Goal: Check status: Check status

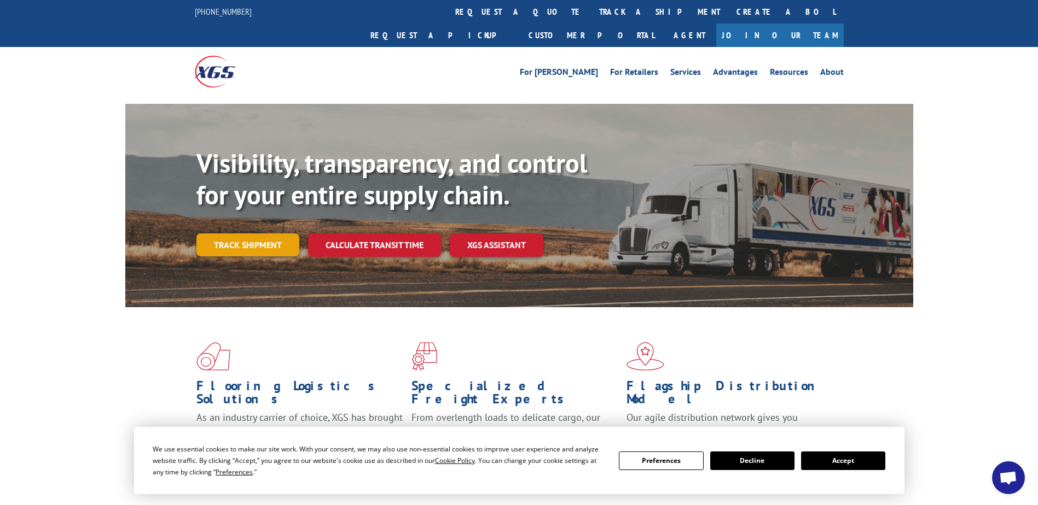
click at [273, 234] on link "Track shipment" at bounding box center [247, 245] width 103 height 23
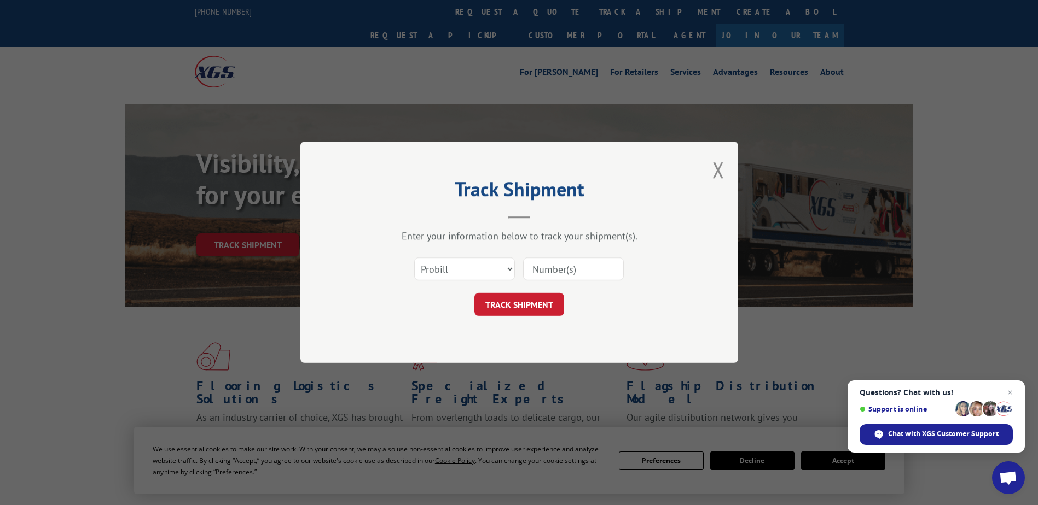
click at [578, 269] on input at bounding box center [573, 269] width 101 height 23
paste input "202640727"
type input "202640727"
click at [538, 311] on button "TRACK SHIPMENT" at bounding box center [519, 305] width 90 height 23
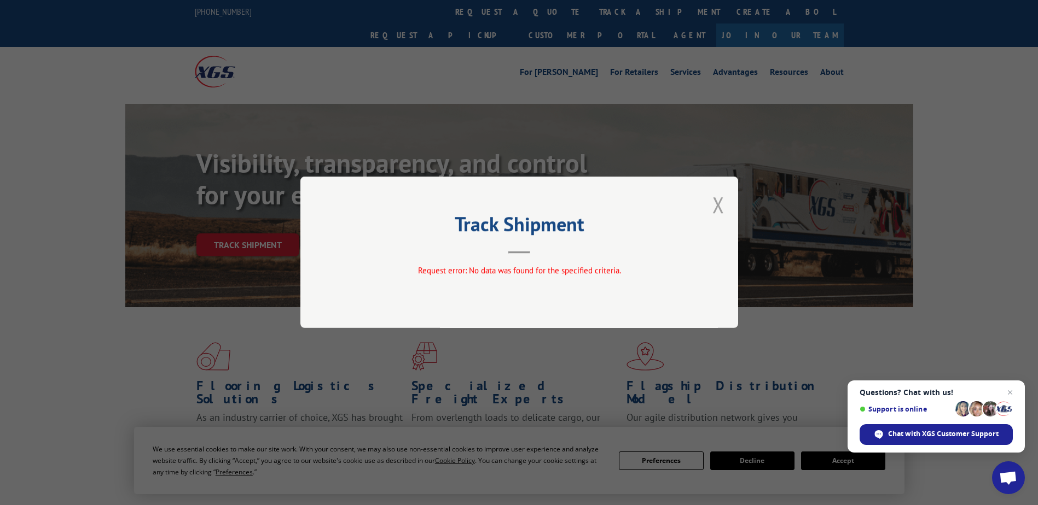
click at [717, 202] on button "Close modal" at bounding box center [718, 204] width 12 height 29
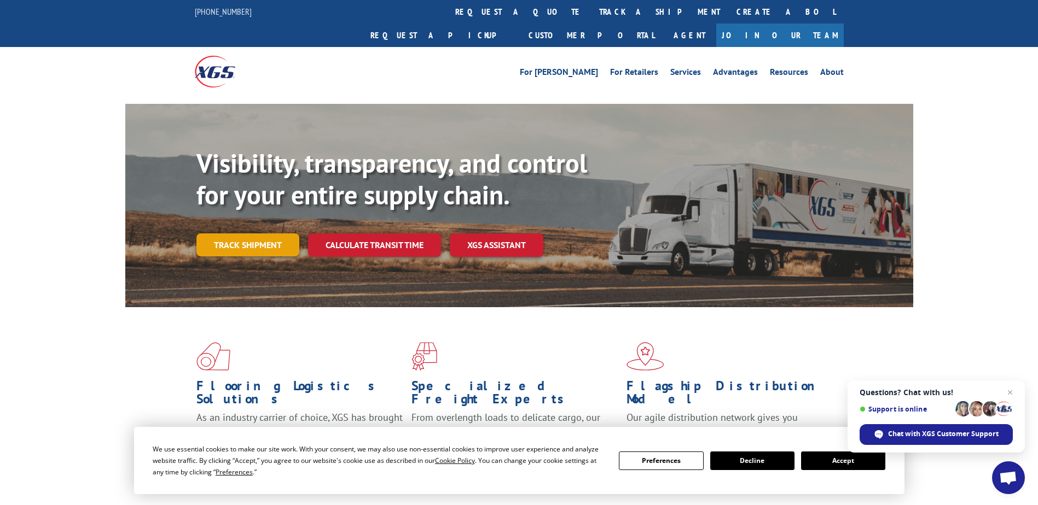
click at [270, 234] on link "Track shipment" at bounding box center [247, 245] width 103 height 23
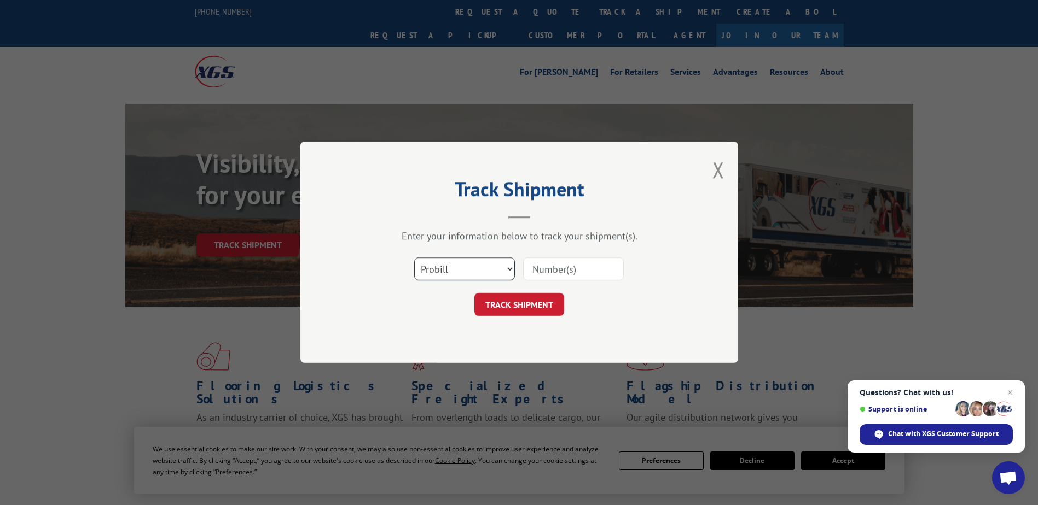
click at [510, 267] on select "Select category... Probill BOL PO" at bounding box center [464, 269] width 101 height 23
select select "bol"
click at [414, 258] on select "Select category... Probill BOL PO" at bounding box center [464, 269] width 101 height 23
click at [532, 274] on input at bounding box center [573, 269] width 101 height 23
paste input "202640727"
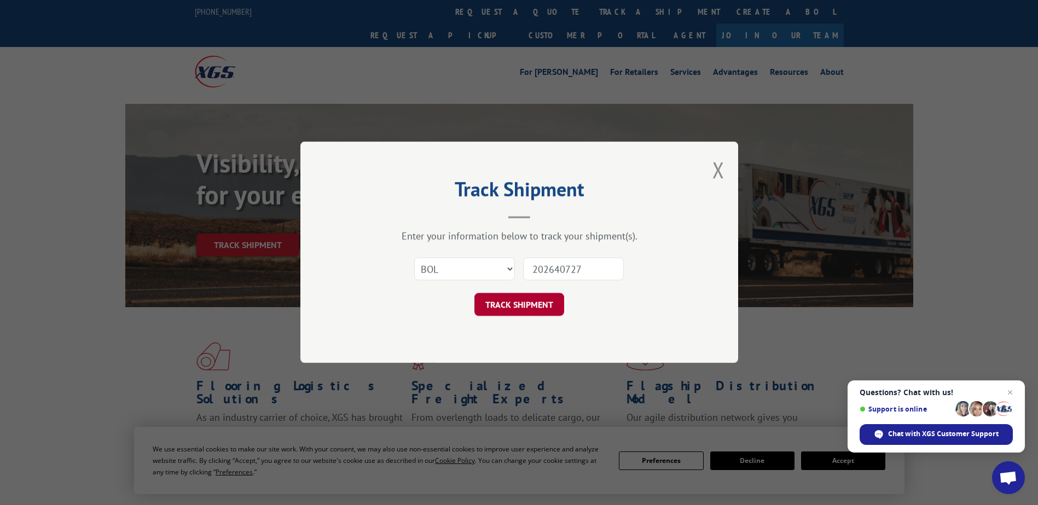
type input "202640727"
drag, startPoint x: 517, startPoint y: 300, endPoint x: 522, endPoint y: 297, distance: 6.1
click at [519, 299] on button "TRACK SHIPMENT" at bounding box center [519, 305] width 90 height 23
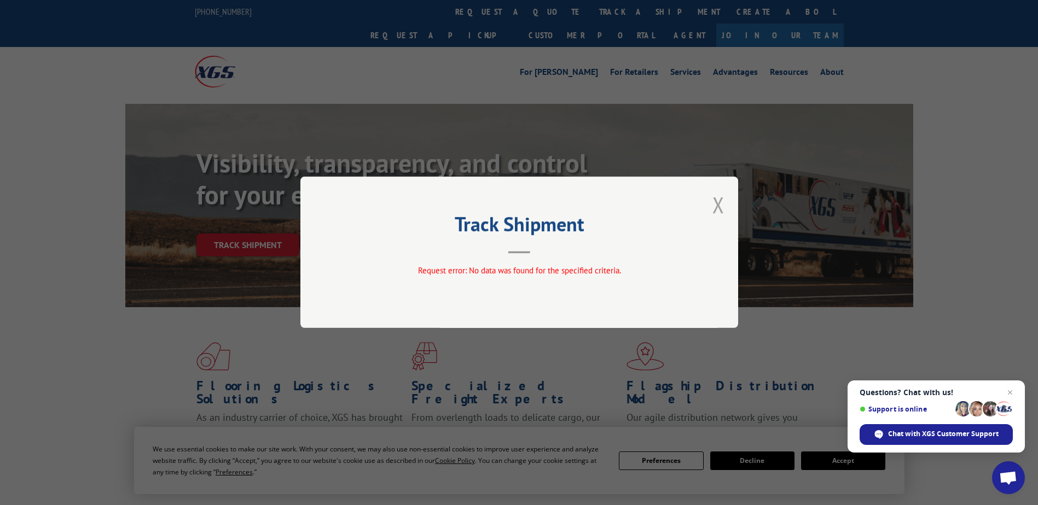
click at [722, 205] on button "Close modal" at bounding box center [718, 204] width 12 height 29
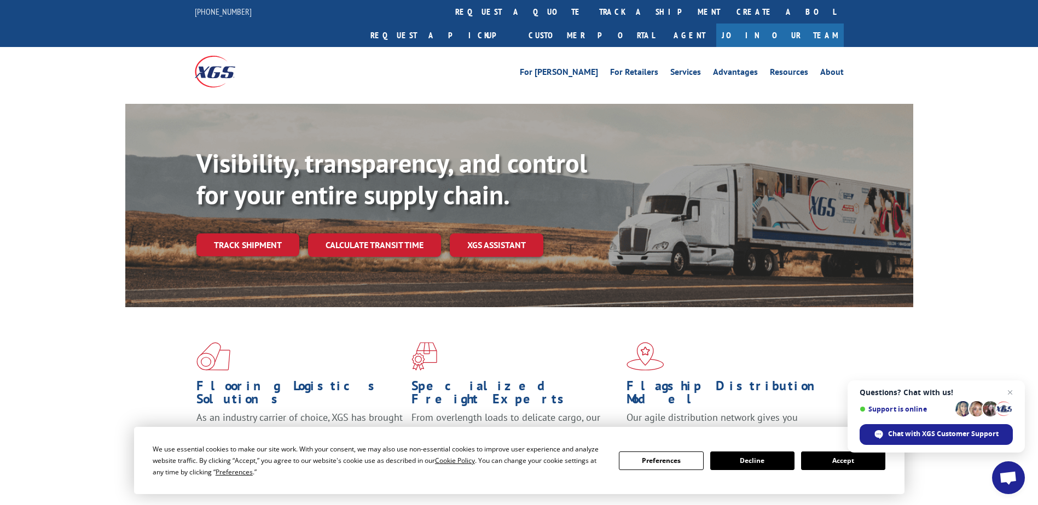
click at [246, 234] on link "Track shipment" at bounding box center [247, 245] width 103 height 23
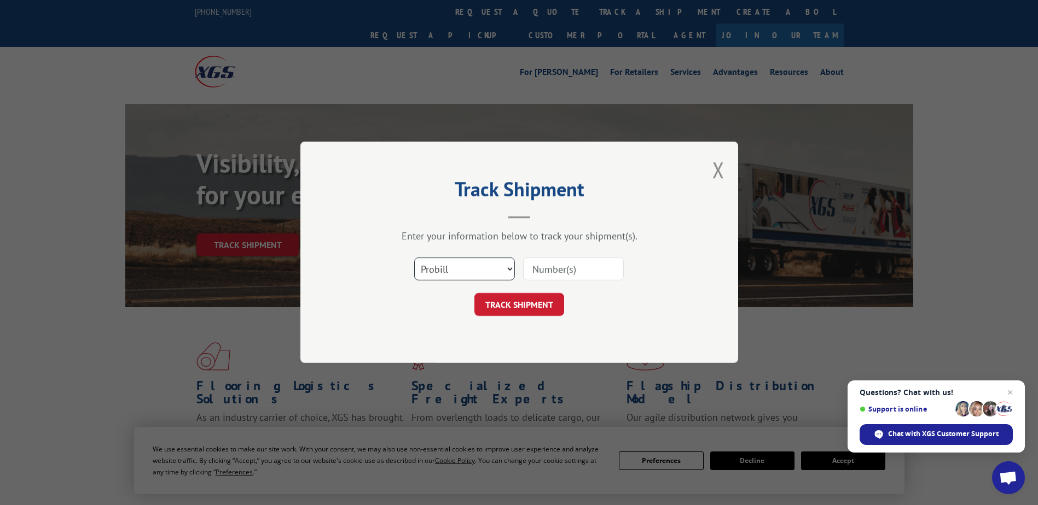
click at [455, 270] on select "Select category... Probill BOL PO" at bounding box center [464, 269] width 101 height 23
select select "bol"
click at [414, 258] on select "Select category... Probill BOL PO" at bounding box center [464, 269] width 101 height 23
click at [543, 272] on input at bounding box center [573, 269] width 101 height 23
paste input "202640684"
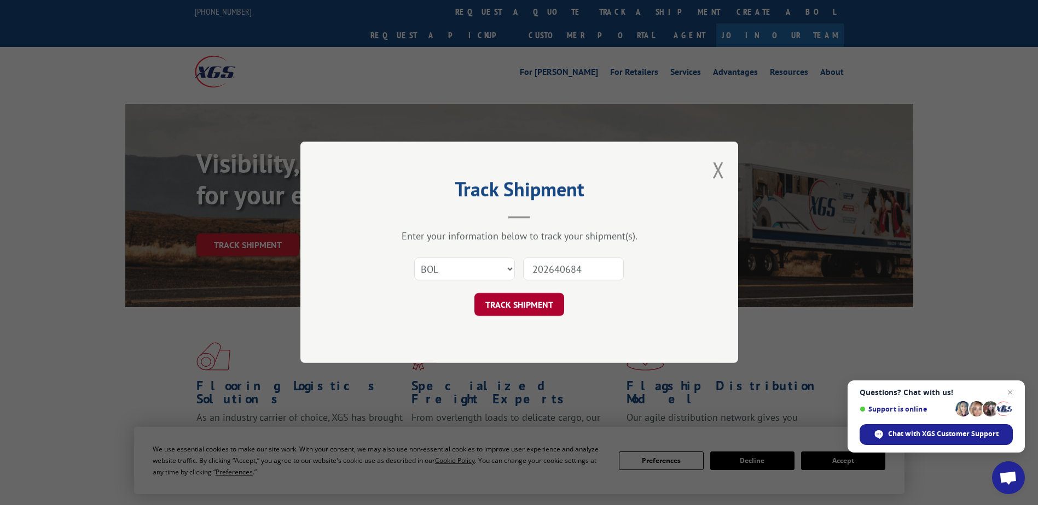
type input "202640684"
click at [519, 305] on button "TRACK SHIPMENT" at bounding box center [519, 305] width 90 height 23
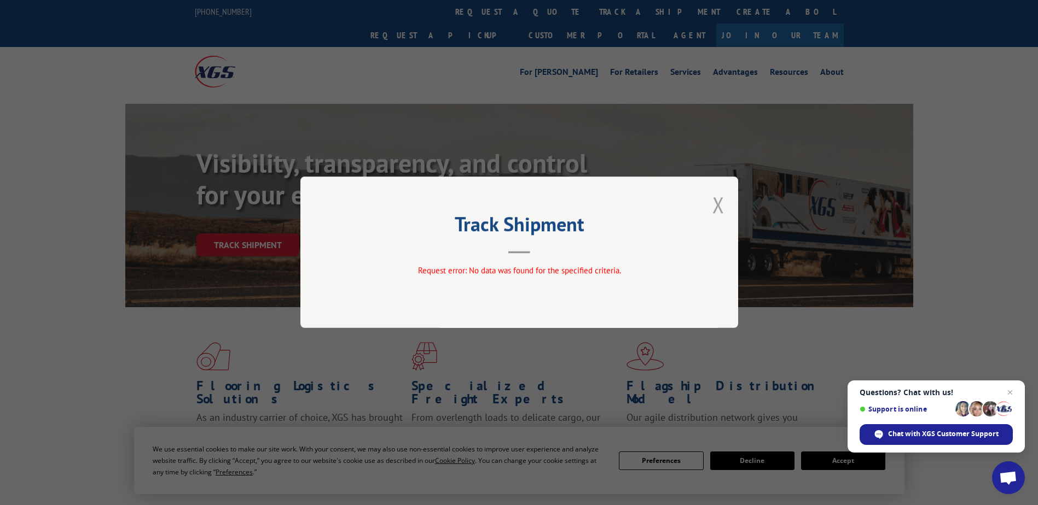
click at [721, 206] on button "Close modal" at bounding box center [718, 204] width 12 height 29
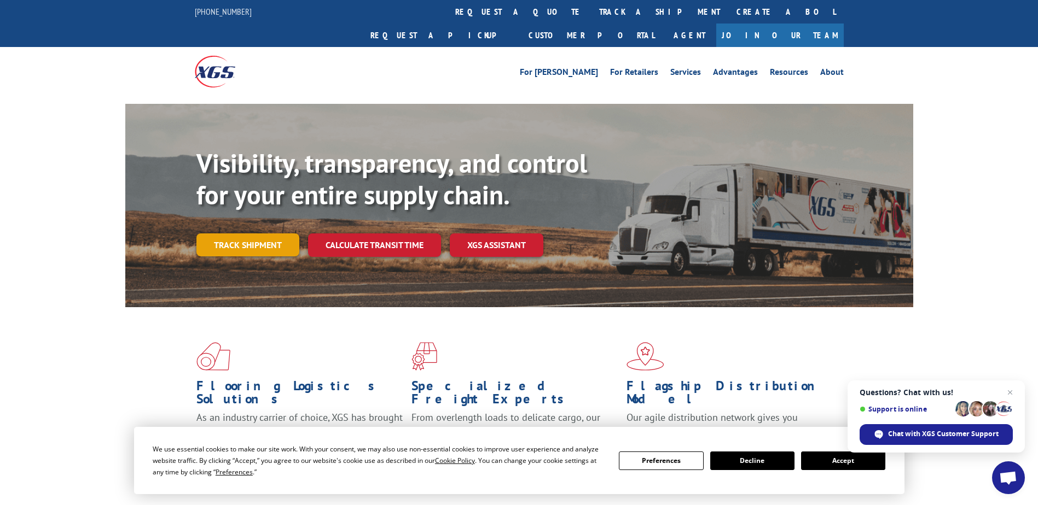
click at [256, 234] on link "Track shipment" at bounding box center [247, 245] width 103 height 23
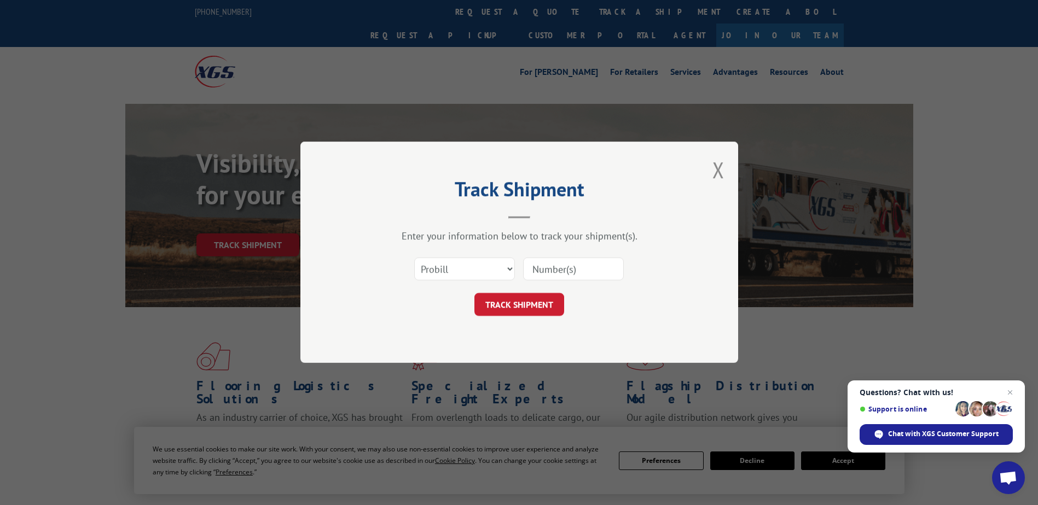
click at [552, 260] on input at bounding box center [573, 269] width 101 height 23
paste input "725052171"
type input "725052171"
click at [504, 304] on button "TRACK SHIPMENT" at bounding box center [519, 305] width 90 height 23
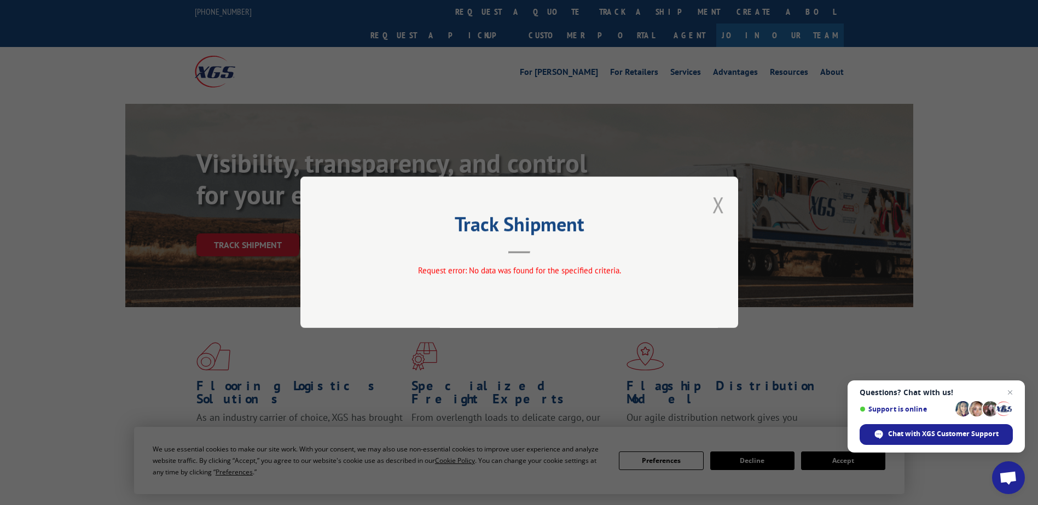
click at [721, 204] on button "Close modal" at bounding box center [718, 204] width 12 height 29
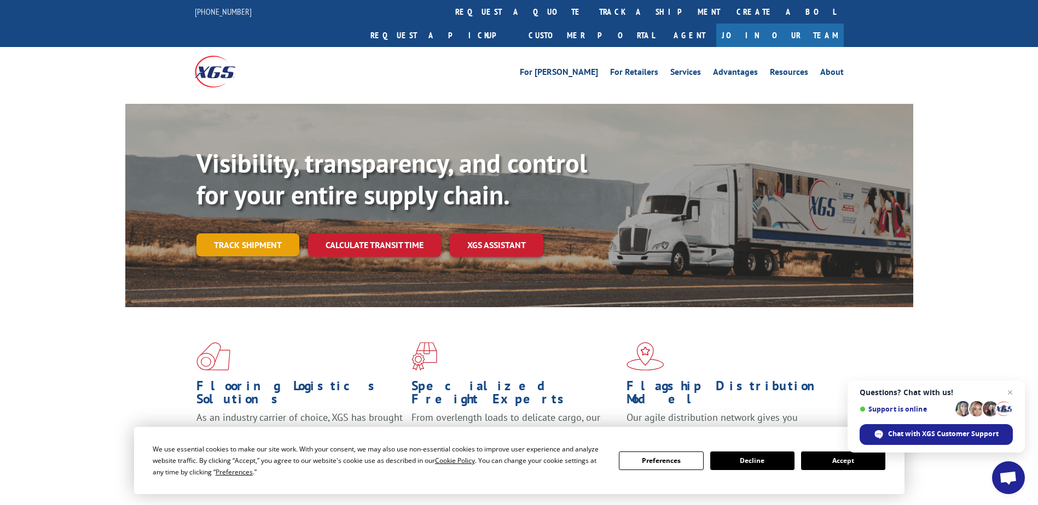
click at [260, 234] on link "Track shipment" at bounding box center [247, 245] width 103 height 23
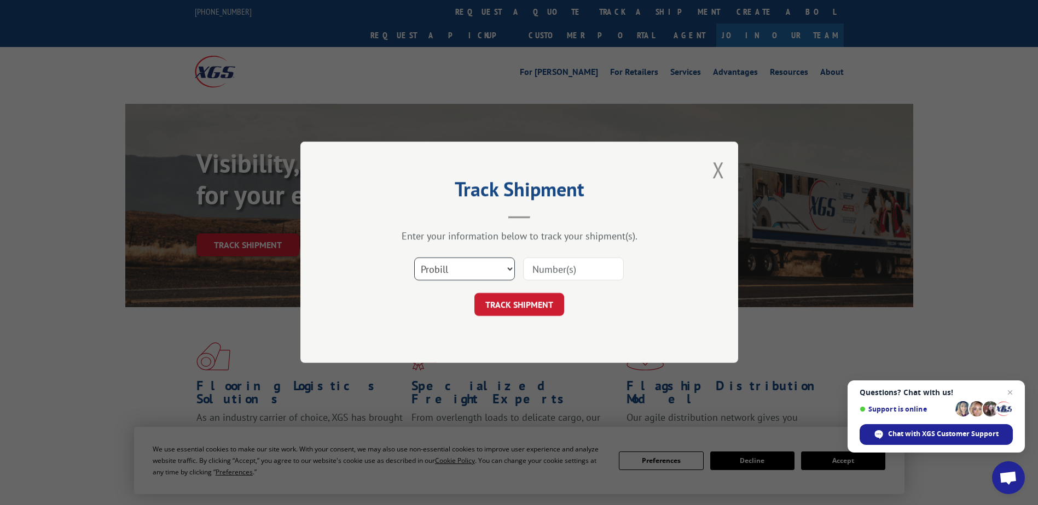
click at [455, 269] on select "Select category... Probill BOL PO" at bounding box center [464, 269] width 101 height 23
select select "bol"
click at [414, 258] on select "Select category... Probill BOL PO" at bounding box center [464, 269] width 101 height 23
drag, startPoint x: 563, startPoint y: 266, endPoint x: 559, endPoint y: 273, distance: 8.1
click at [563, 266] on input at bounding box center [573, 269] width 101 height 23
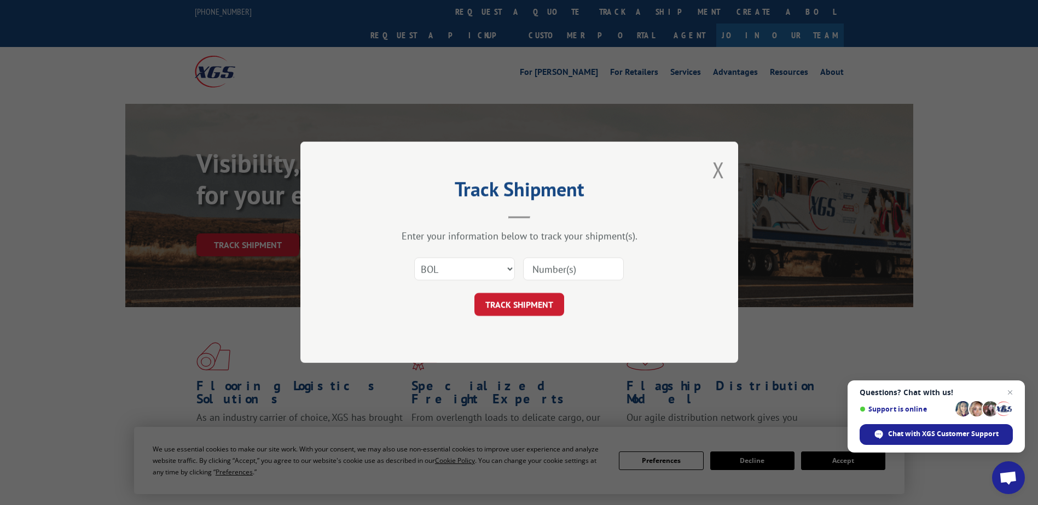
paste input "725052171"
type input "725052171"
click at [515, 302] on button "TRACK SHIPMENT" at bounding box center [519, 305] width 90 height 23
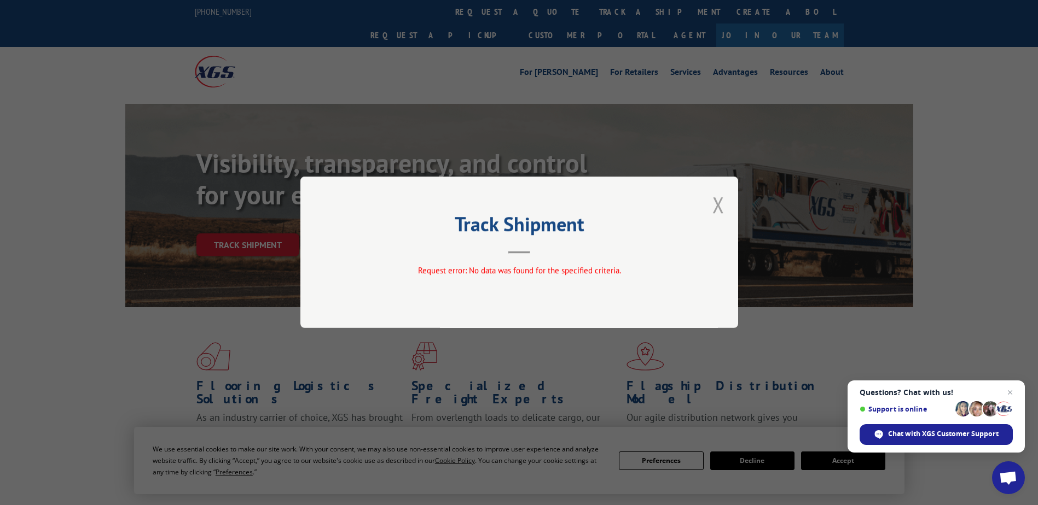
click at [719, 207] on button "Close modal" at bounding box center [718, 204] width 12 height 29
